Goal: Find specific page/section: Find specific page/section

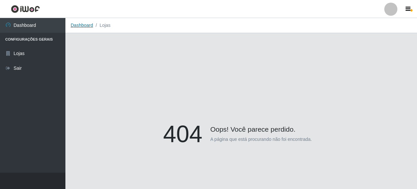
click at [83, 24] on link "Dashboard" at bounding box center [82, 25] width 23 height 5
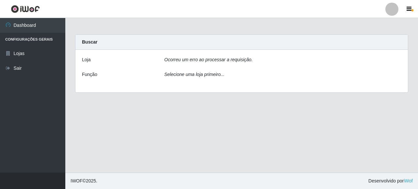
click at [93, 47] on div "Buscar" at bounding box center [242, 42] width 333 height 15
click at [199, 63] on div "Ocorreu um erro ao processar a requisição." at bounding box center [283, 60] width 247 height 9
click at [180, 59] on icon "Ocorreu um erro ao processar a requisição." at bounding box center [208, 59] width 89 height 5
click at [187, 78] on div "Selecione uma loja primeiro..." at bounding box center [283, 75] width 247 height 9
click at [182, 62] on icon "Ocorreu um erro ao processar a requisição." at bounding box center [208, 59] width 89 height 5
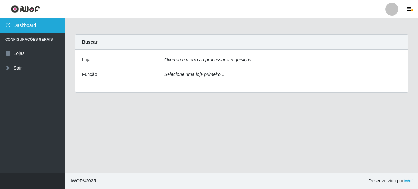
click at [27, 24] on link "Dashboard" at bounding box center [32, 25] width 65 height 15
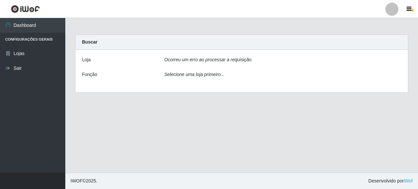
click at [198, 59] on icon "Ocorreu um erro ao processar a requisição." at bounding box center [208, 59] width 89 height 5
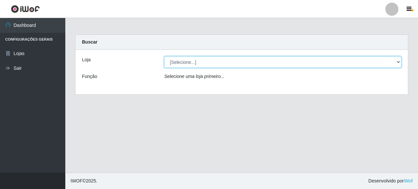
click at [188, 63] on select "[Selecione...] Supermercado Queiroz - [GEOGRAPHIC_DATA]" at bounding box center [282, 61] width 237 height 11
select select "496"
click at [164, 56] on select "[Selecione...] Supermercado Queiroz - [GEOGRAPHIC_DATA]" at bounding box center [282, 61] width 237 height 11
